Goal: Contribute content

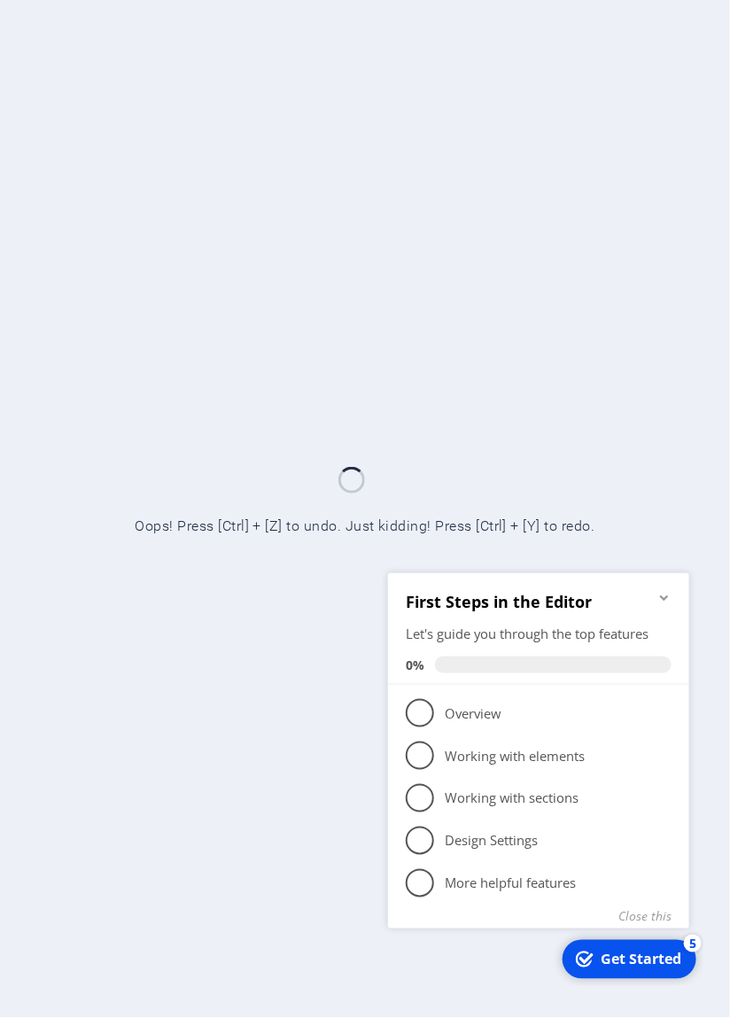
click at [667, 604] on icon "Minimize checklist" at bounding box center [664, 597] width 14 height 14
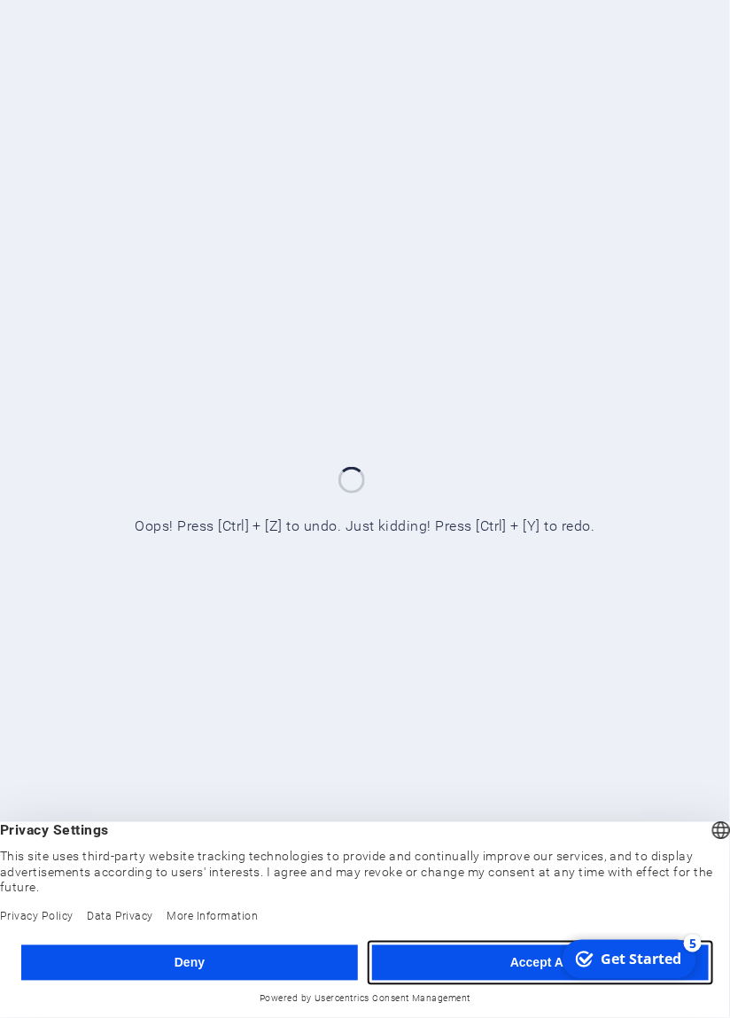
click at [490, 977] on button "Accept All" at bounding box center [540, 963] width 337 height 35
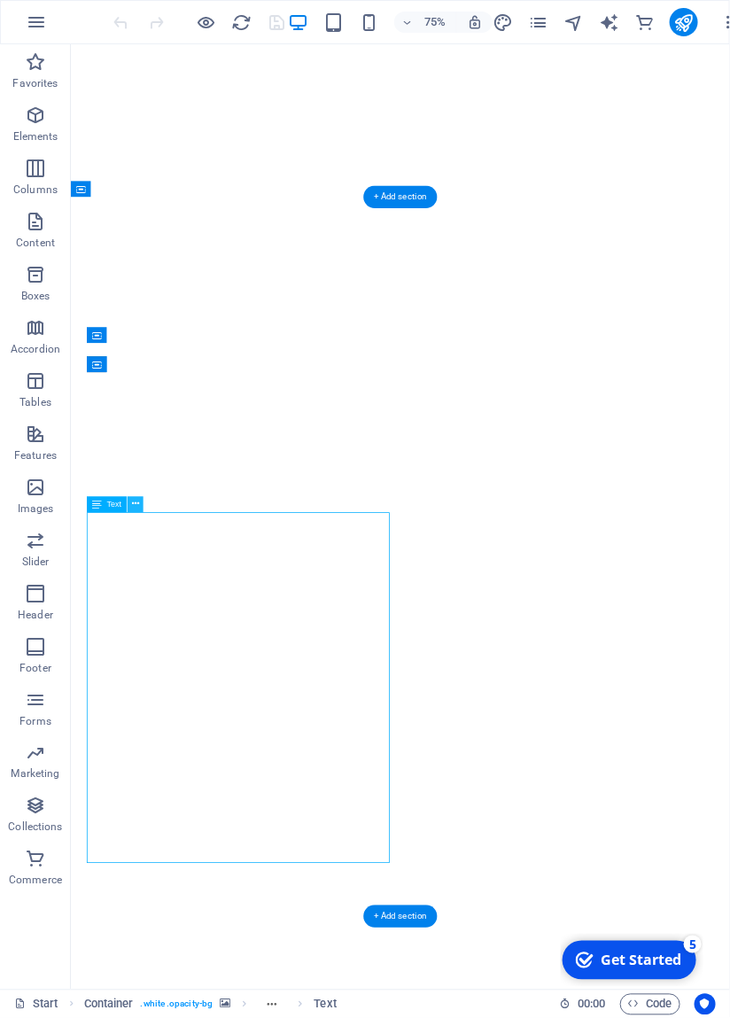
click at [137, 511] on icon at bounding box center [135, 505] width 7 height 14
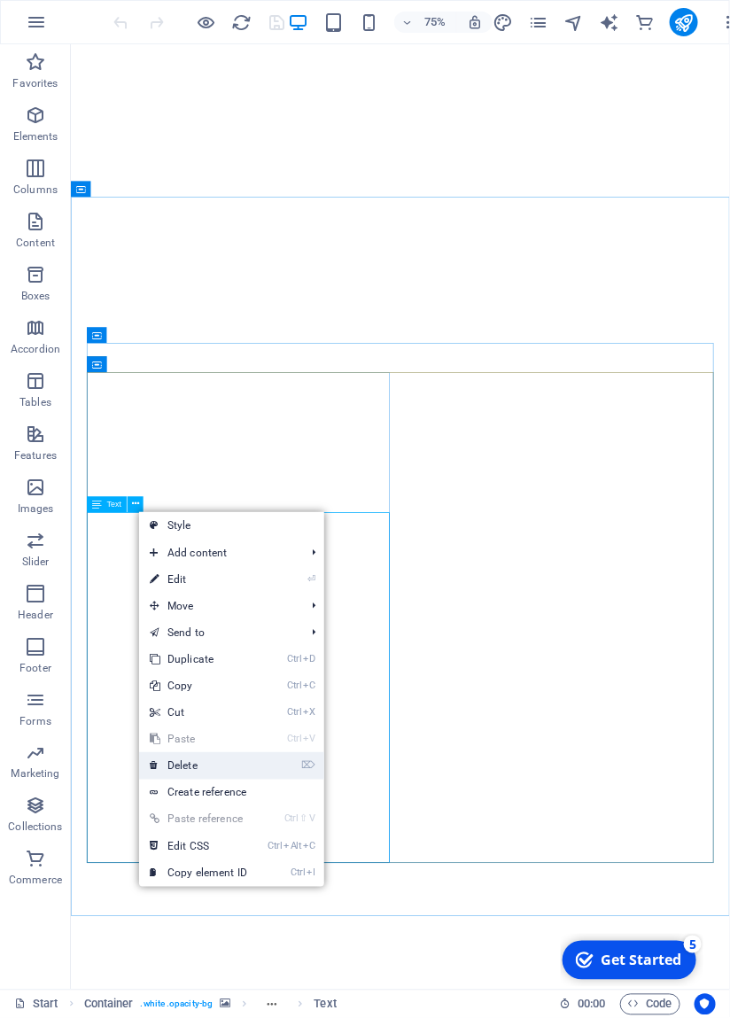
click at [179, 767] on link "⌦ Delete" at bounding box center [198, 766] width 119 height 27
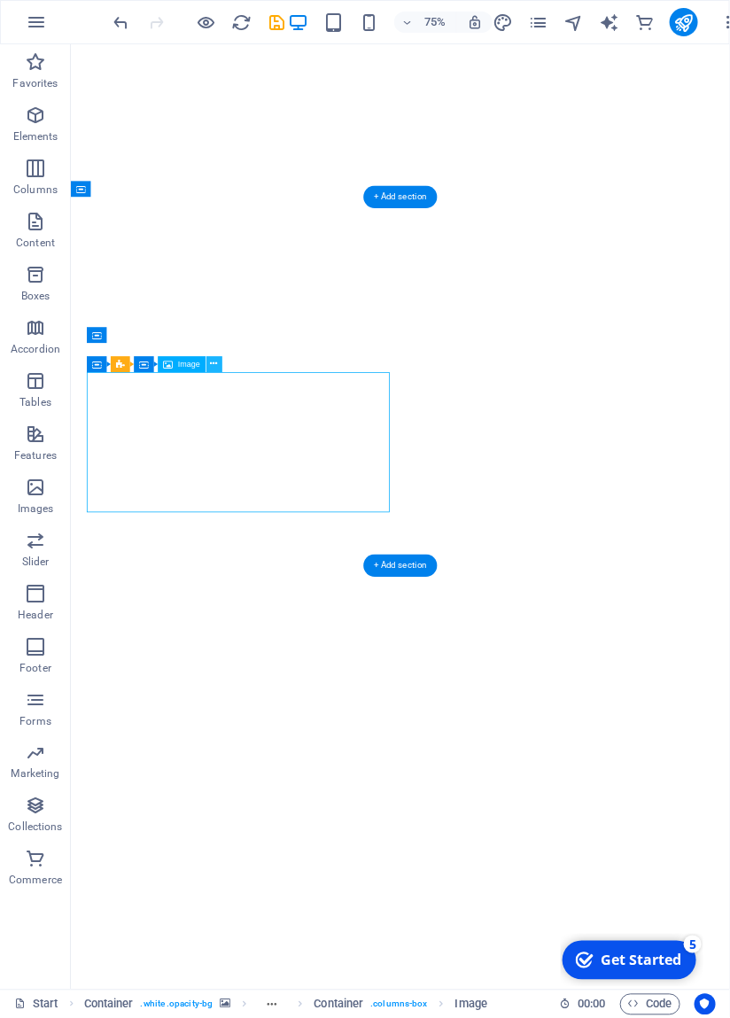
click at [213, 361] on icon at bounding box center [214, 365] width 7 height 14
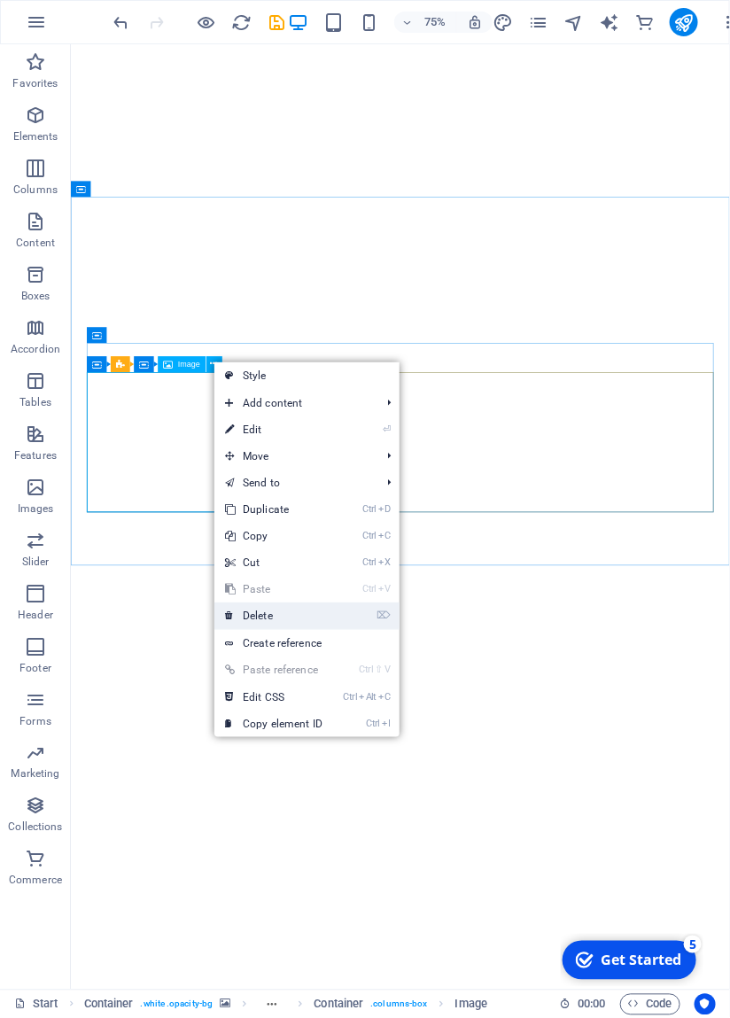
click at [240, 614] on link "⌦ Delete" at bounding box center [273, 616] width 119 height 27
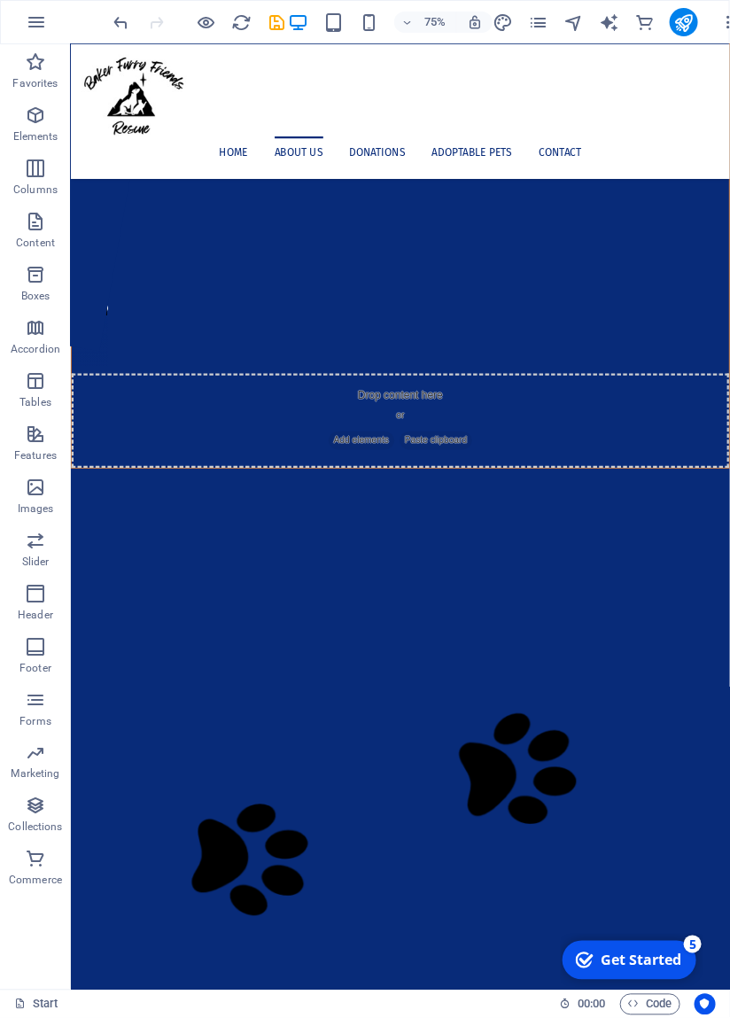
scroll to position [645, 0]
click at [140, 601] on button at bounding box center [136, 604] width 16 height 16
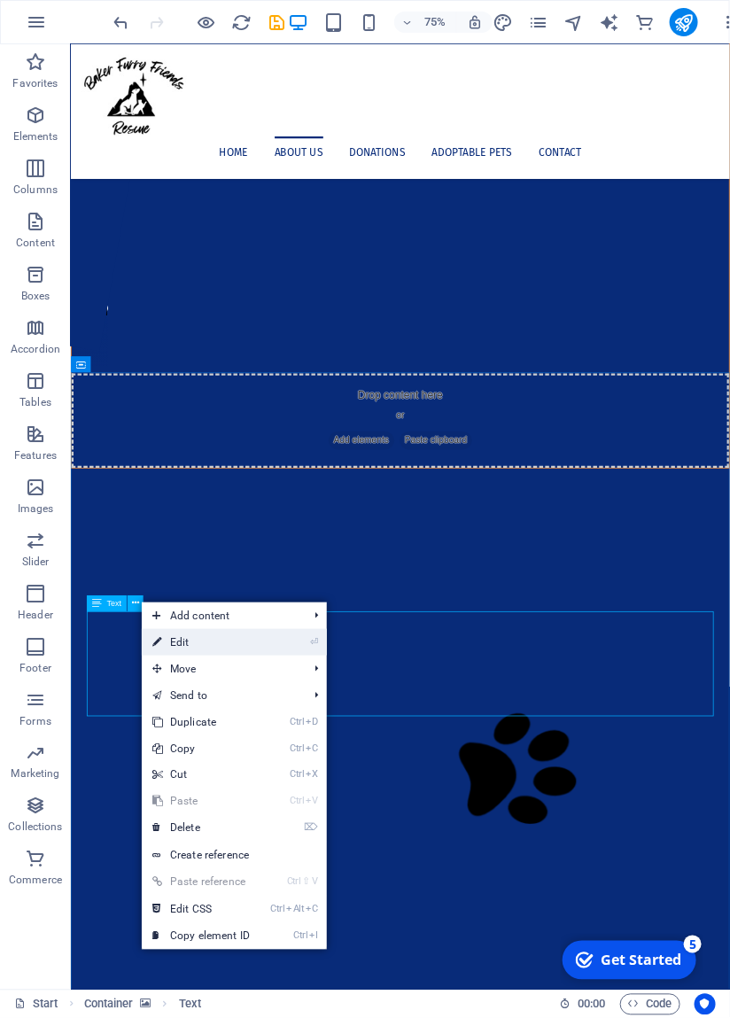
click at [168, 644] on link "⏎ Edit" at bounding box center [201, 642] width 119 height 27
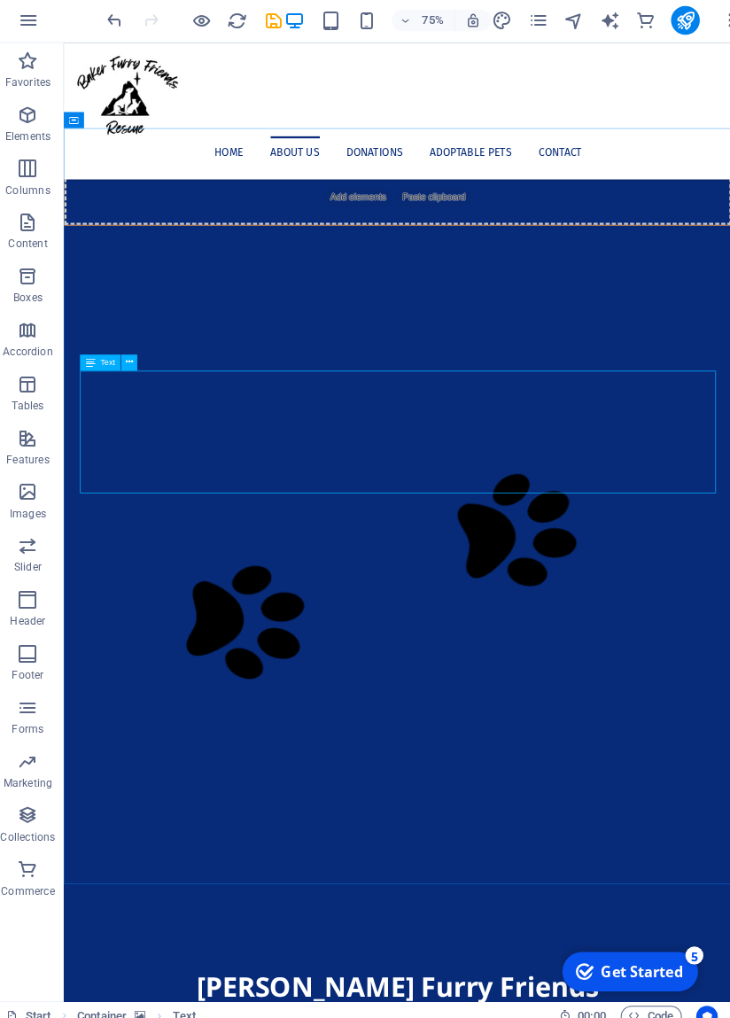
scroll to position [971, 0]
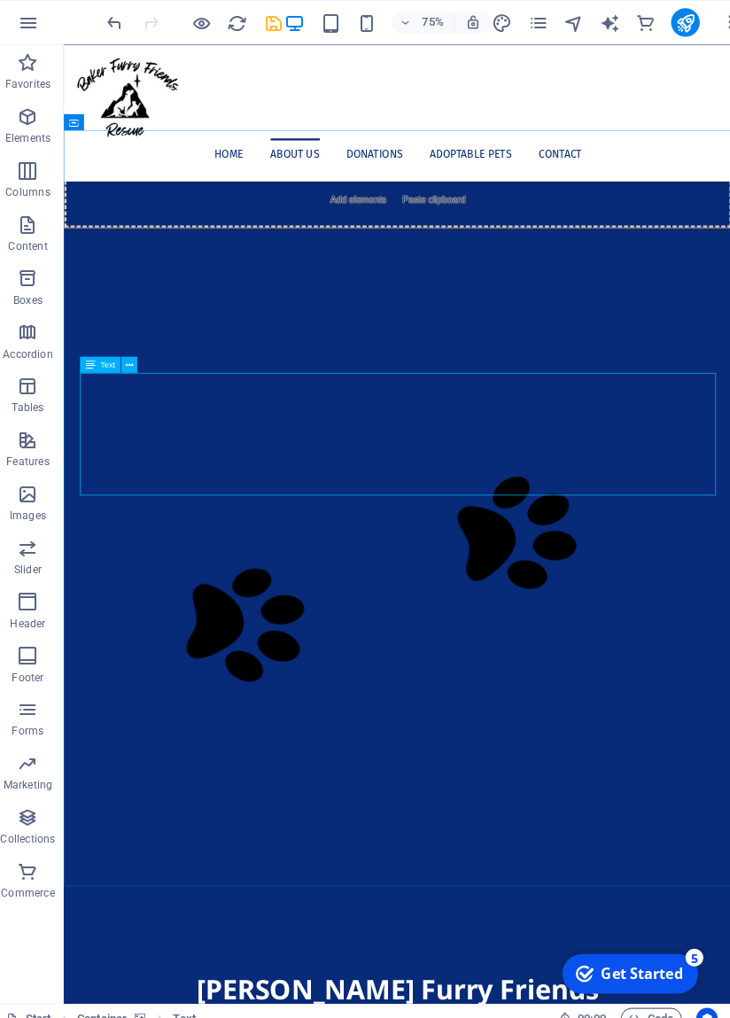
click at [281, 20] on icon "save" at bounding box center [278, 22] width 20 height 20
